Goal: Find specific page/section: Find specific page/section

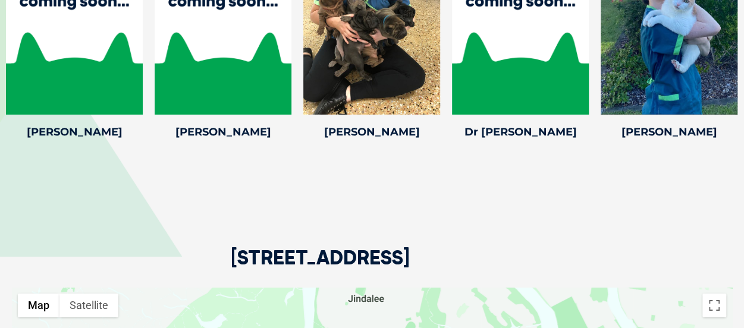
scroll to position [1547, 0]
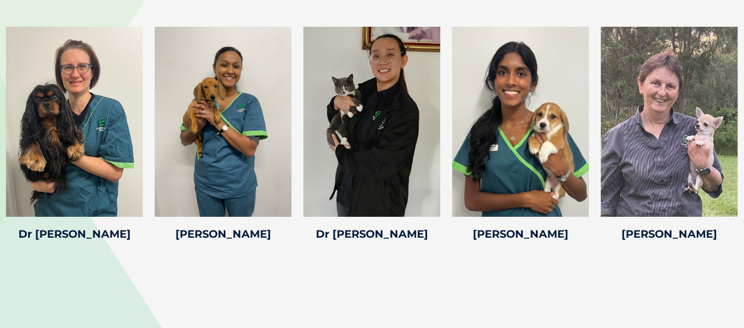
scroll to position [1726, 0]
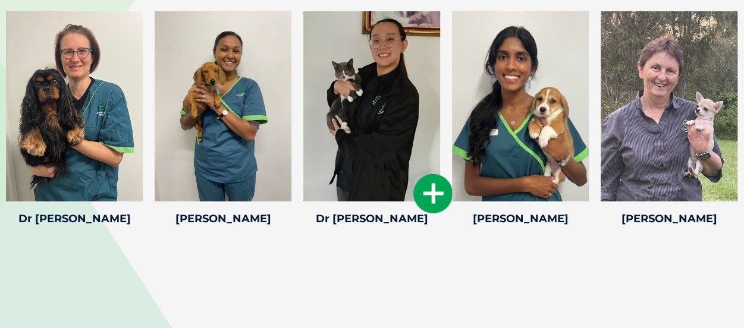
click at [429, 194] on icon at bounding box center [433, 193] width 39 height 39
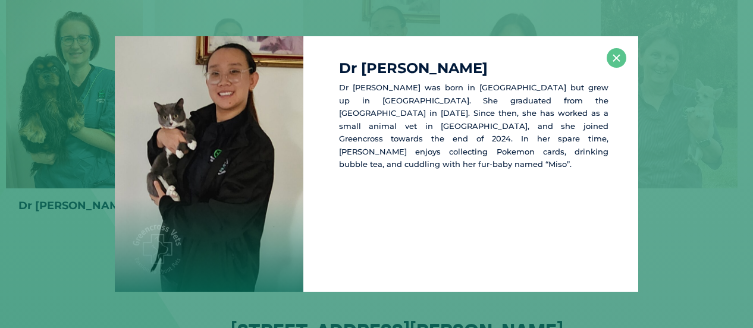
scroll to position [1740, 0]
